Goal: Transaction & Acquisition: Purchase product/service

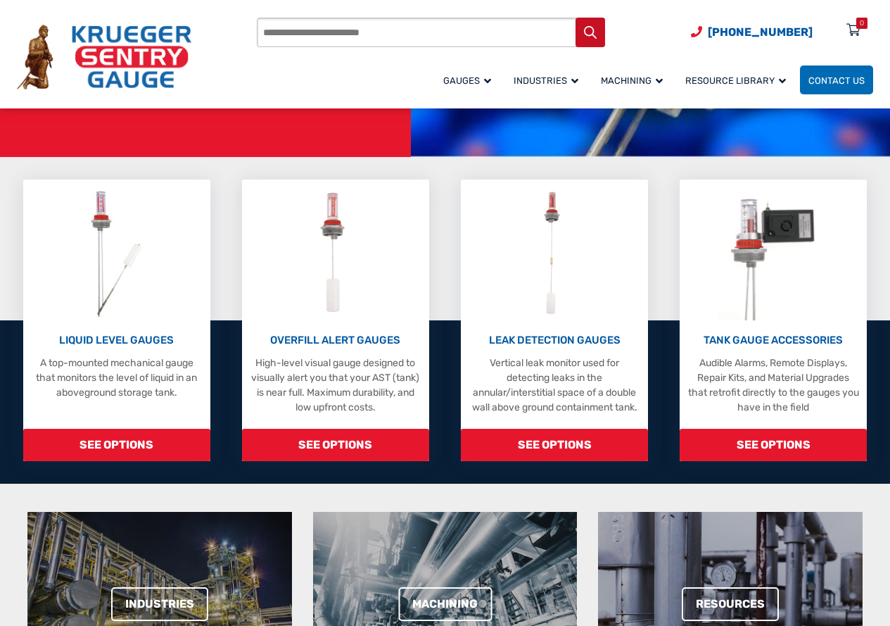
scroll to position [352, 0]
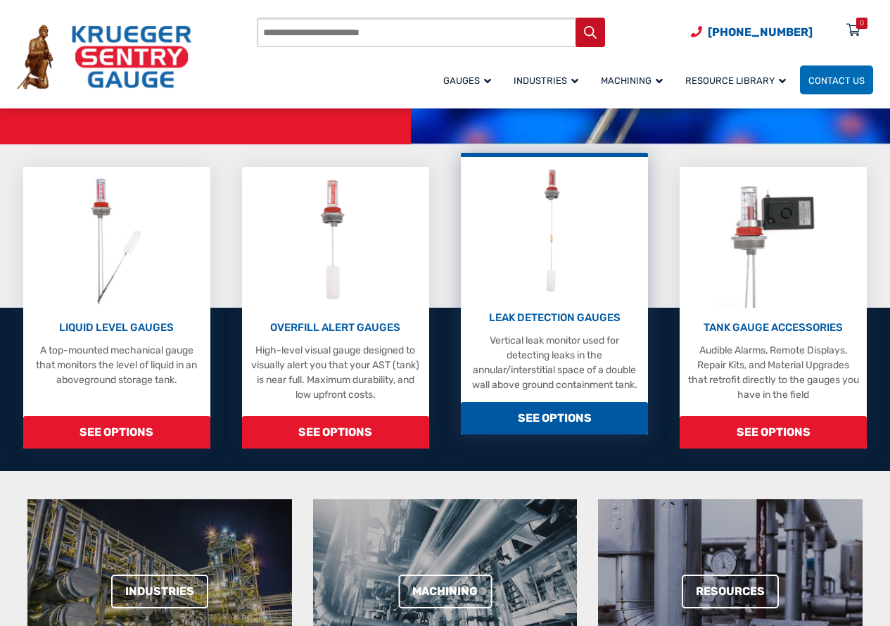
click at [561, 414] on span "SEE OPTIONS" at bounding box center [554, 418] width 187 height 32
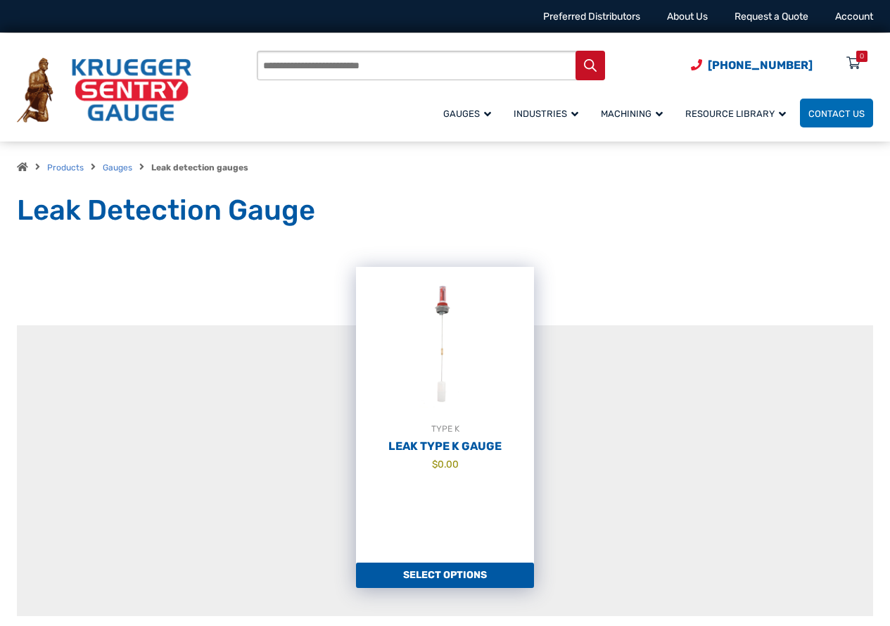
click at [427, 568] on link "Select options" at bounding box center [445, 574] width 178 height 25
